Goal: Navigation & Orientation: Go to known website

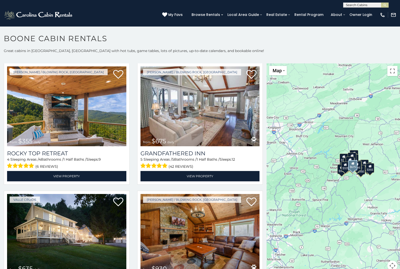
scroll to position [268, 0]
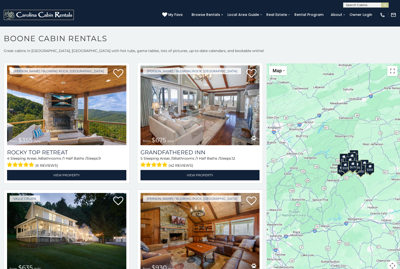
click at [25, 13] on img at bounding box center [39, 15] width 70 height 10
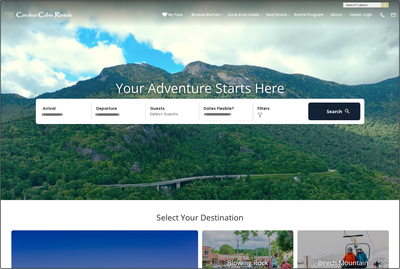
click at [61, 92] on link at bounding box center [200, 134] width 400 height 269
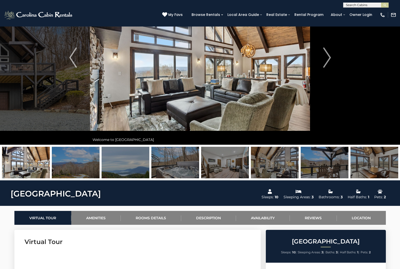
scroll to position [55, 0]
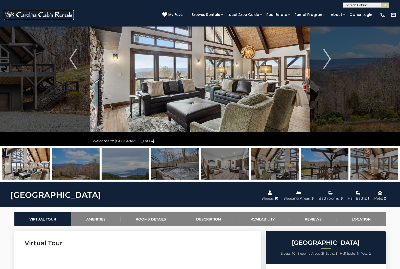
click at [12, 12] on img at bounding box center [39, 15] width 70 height 10
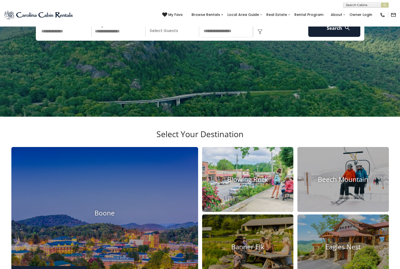
scroll to position [85, 0]
